Goal: Task Accomplishment & Management: Use online tool/utility

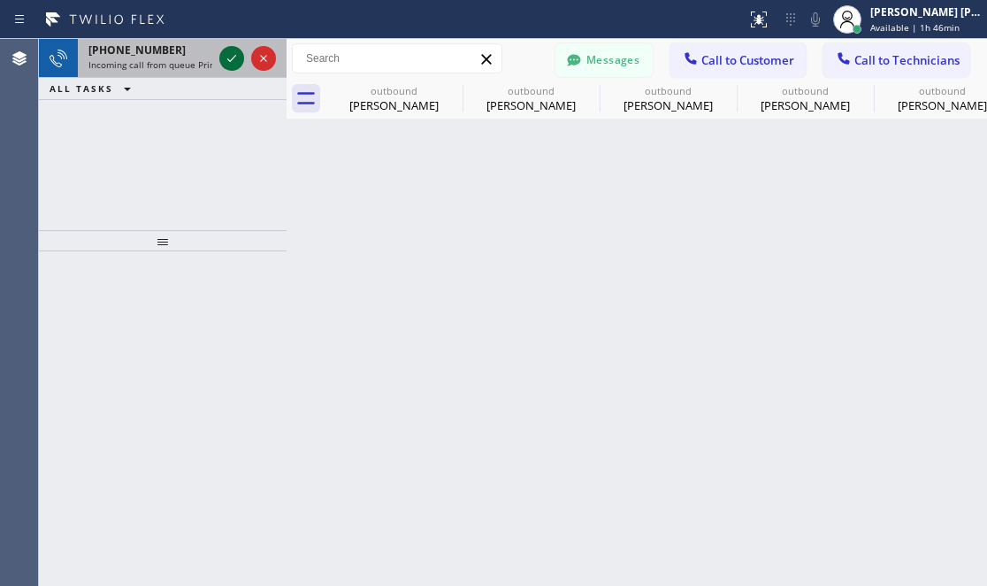
click at [226, 49] on icon at bounding box center [231, 58] width 21 height 21
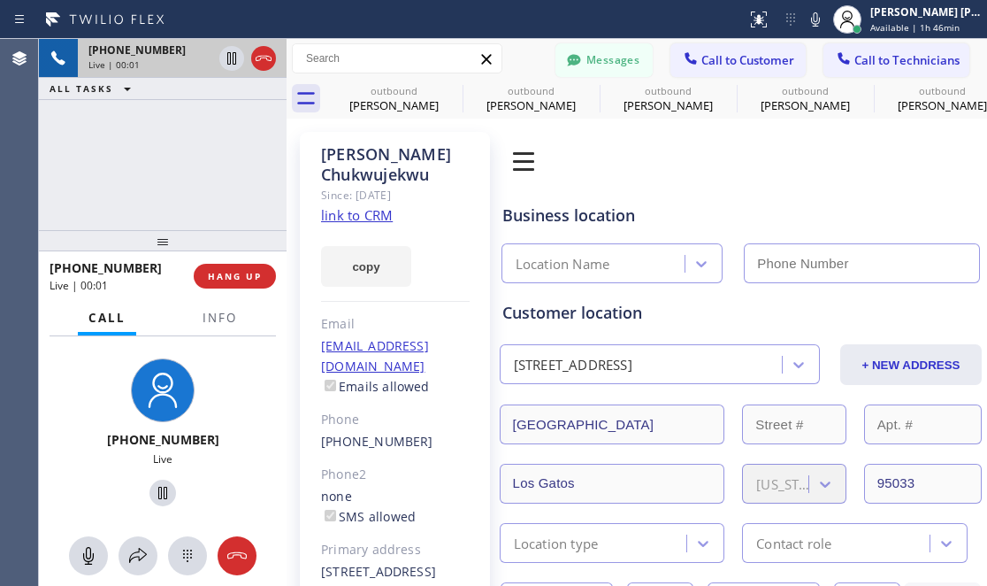
type input "[PHONE_NUMBER]"
click at [358, 213] on link "link to CRM" at bounding box center [357, 215] width 72 height 18
click at [86, 176] on div "[PHONE_NUMBER] Live | 00:12 ALL TASKS ALL TASKS ACTIVE TASKS TASKS IN WRAP UP" at bounding box center [163, 134] width 248 height 191
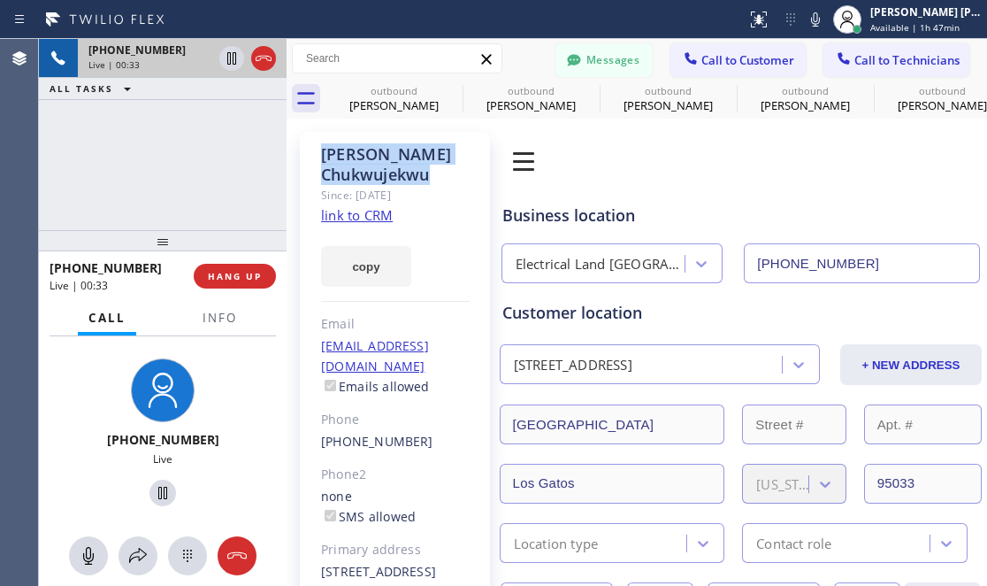
drag, startPoint x: 445, startPoint y: 178, endPoint x: 311, endPoint y: 144, distance: 138.6
click at [311, 144] on div "[PERSON_NAME] Since: [DATE] link to CRM copy Email [EMAIL_ADDRESS][DOMAIN_NAME]…" at bounding box center [395, 406] width 190 height 548
copy div "[PERSON_NAME]"
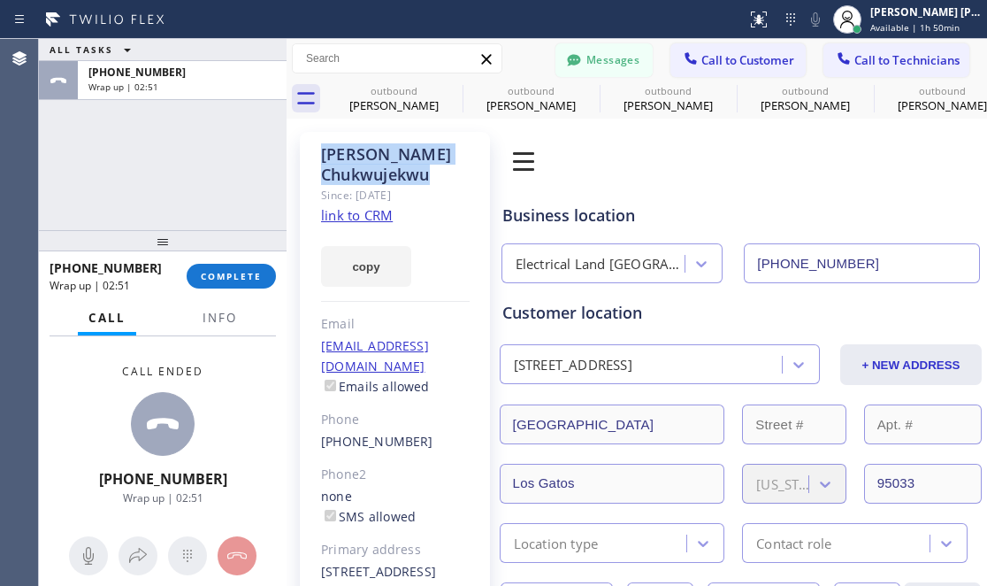
drag, startPoint x: 136, startPoint y: 133, endPoint x: 131, endPoint y: 2, distance: 131.1
click at [136, 133] on div "ALL TASKS ALL TASKS ACTIVE TASKS TASKS IN WRAP UP [PHONE_NUMBER] Wrap up | 02:51" at bounding box center [163, 134] width 248 height 191
drag, startPoint x: 91, startPoint y: 405, endPoint x: 88, endPoint y: 319, distance: 85.9
click at [91, 405] on div "Call ended [PHONE_NUMBER] Wrap up | 03:08" at bounding box center [163, 434] width 248 height 196
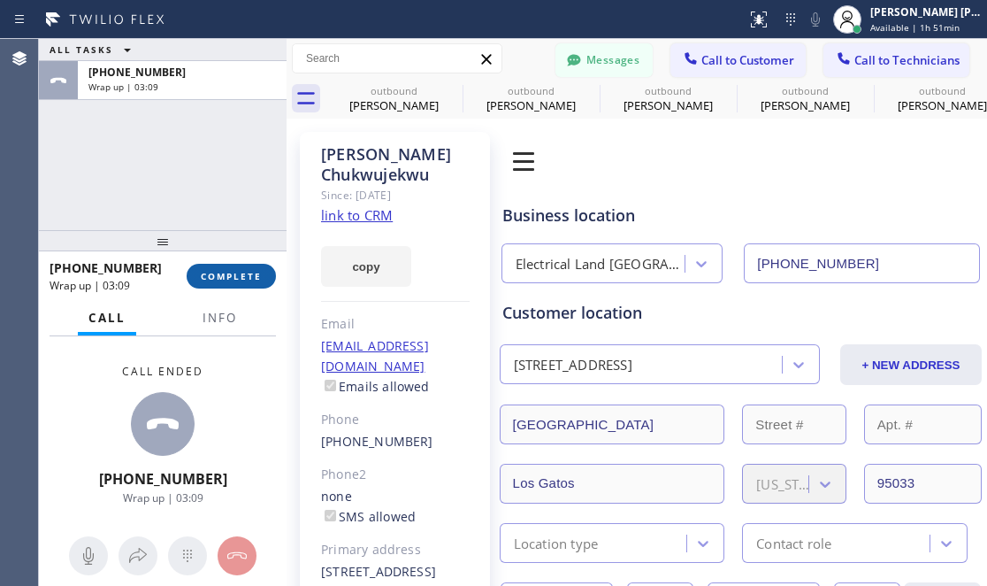
click at [214, 280] on span "COMPLETE" at bounding box center [231, 276] width 61 height 12
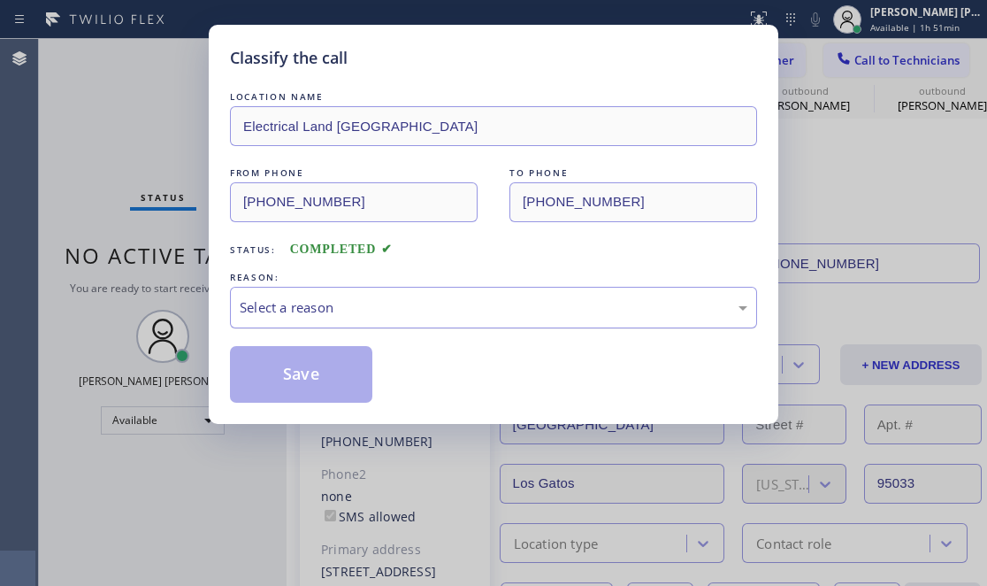
click at [358, 323] on div "Select a reason" at bounding box center [493, 308] width 527 height 42
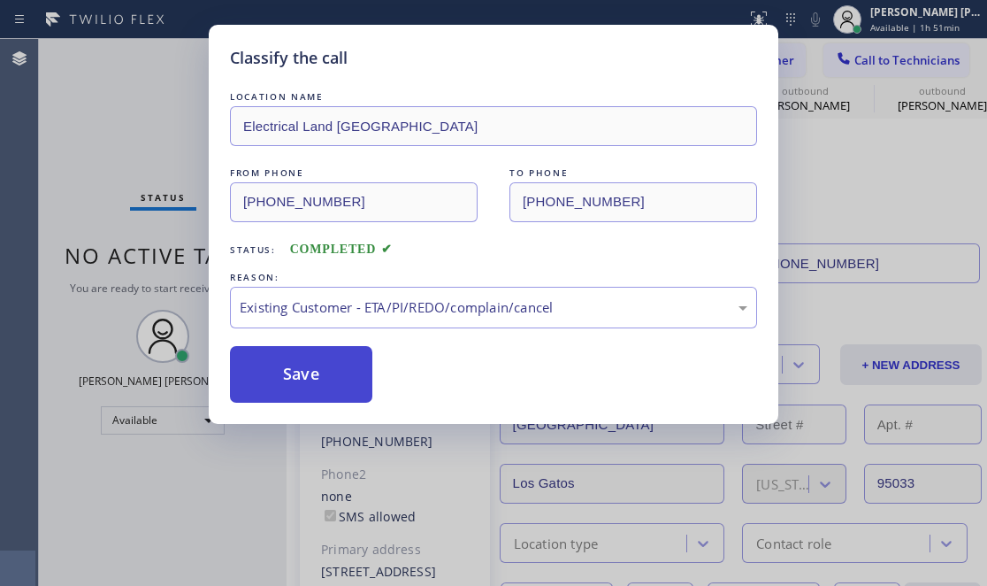
click at [319, 380] on button "Save" at bounding box center [301, 374] width 142 height 57
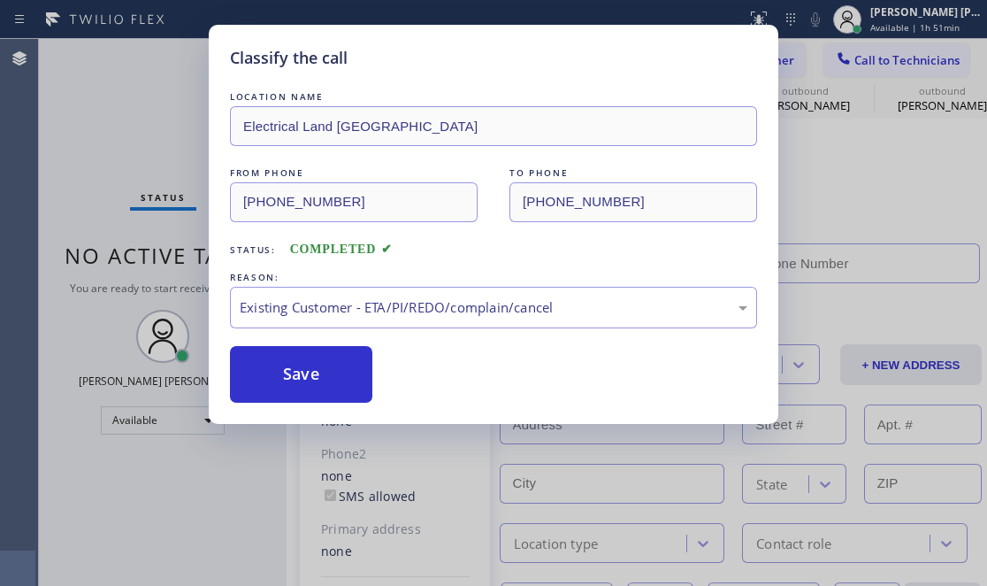
type input "[PHONE_NUMBER]"
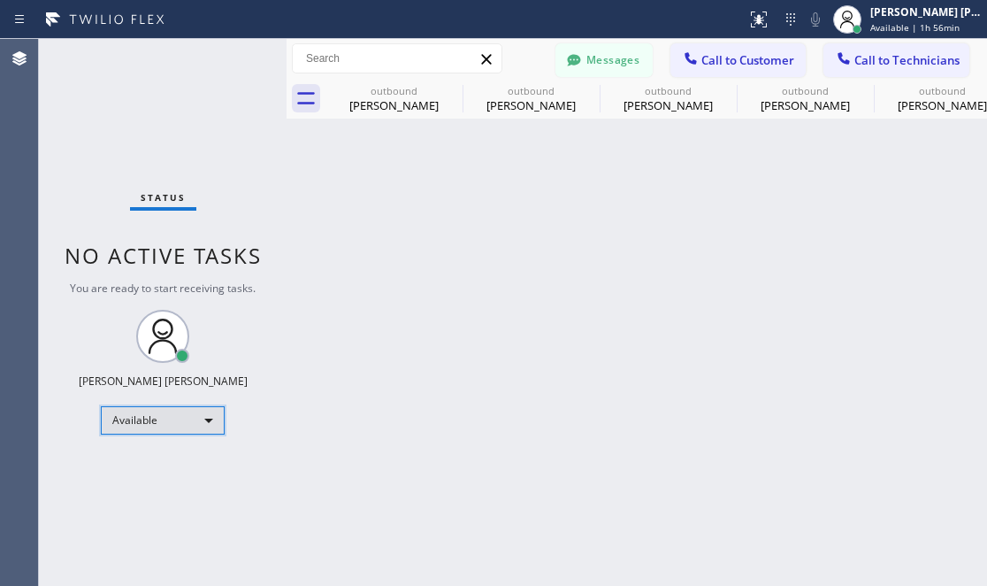
click at [200, 416] on div "Available" at bounding box center [163, 420] width 124 height 28
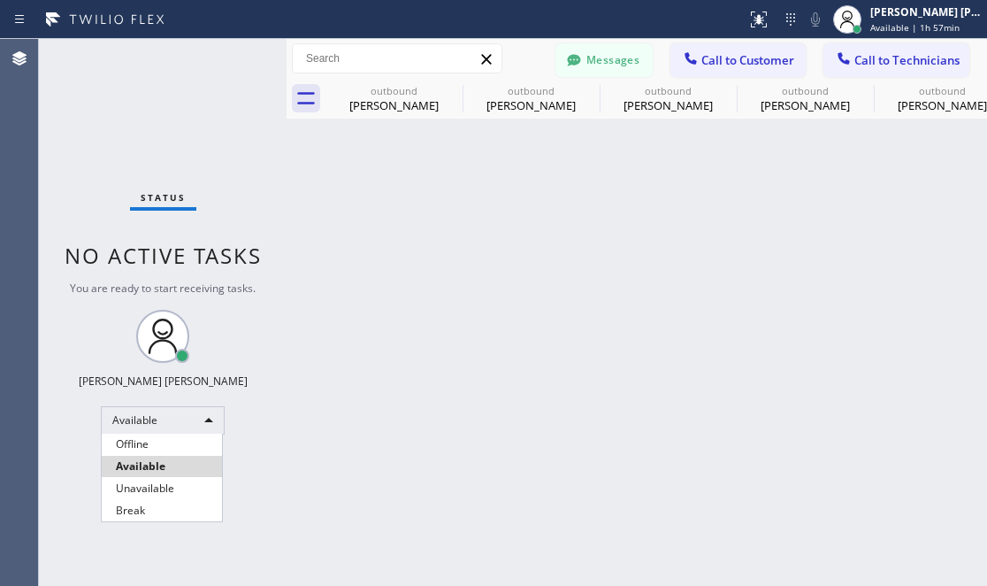
click at [475, 360] on div at bounding box center [493, 293] width 987 height 586
click at [153, 477] on div "Status No active tasks You are ready to start receiving tasks. [PERSON_NAME] [P…" at bounding box center [163, 312] width 248 height 547
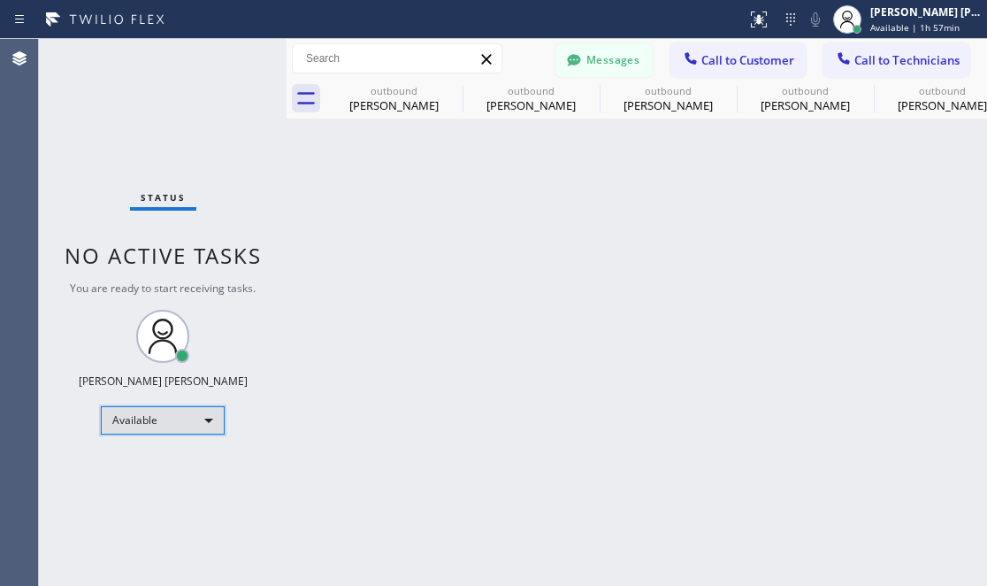
click at [193, 419] on div "Available" at bounding box center [163, 420] width 124 height 28
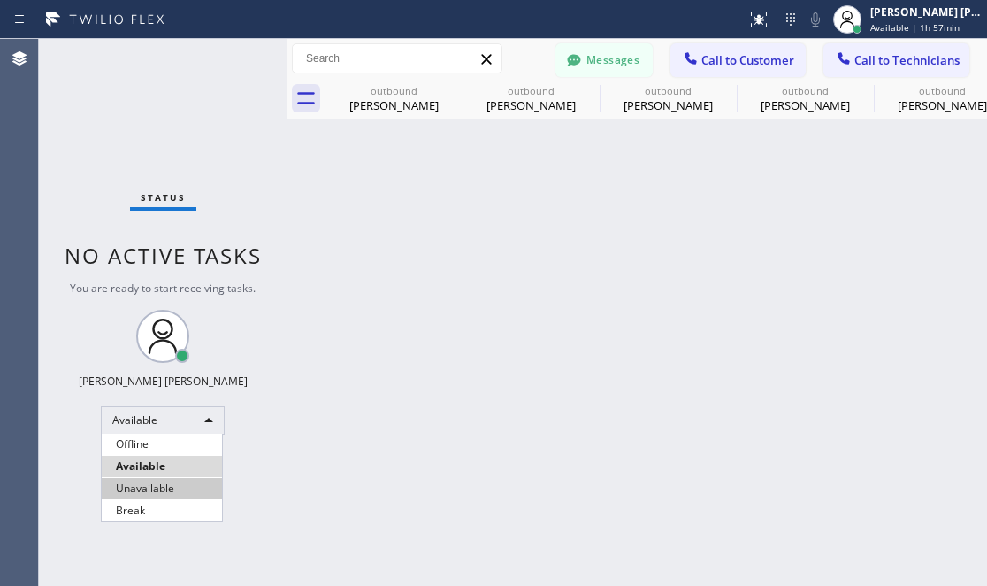
click at [157, 487] on li "Unavailable" at bounding box center [162, 488] width 120 height 21
